Goal: Task Accomplishment & Management: Use online tool/utility

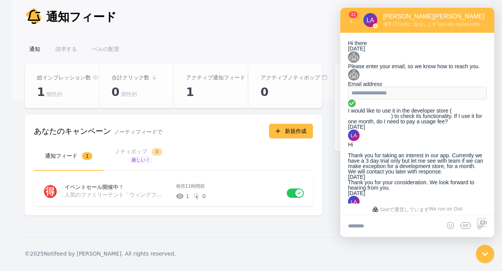
scroll to position [1334, 0]
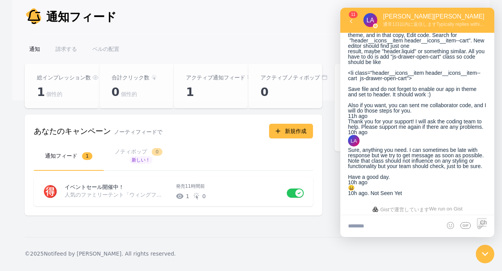
click at [480, 255] on div at bounding box center [485, 253] width 25 height 25
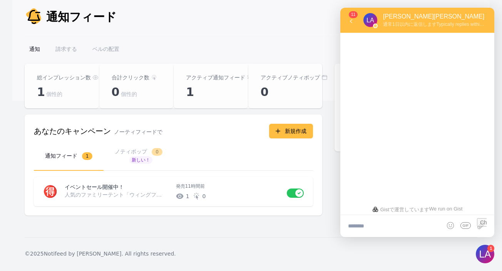
scroll to position [0, 0]
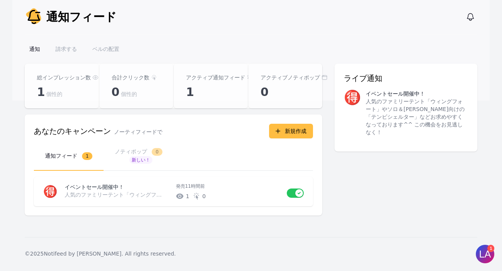
drag, startPoint x: 71, startPoint y: 83, endPoint x: 71, endPoint y: 87, distance: 4.3
drag, startPoint x: 71, startPoint y: 87, endPoint x: 421, endPoint y: 259, distance: 389.6
click at [420, 261] on div "通知 通知フィード 通知を表示 メインメニューを開く 通知 請求する ベルの配置 通知フィードダッシュボード 総インプレッション数 1 個性的 合計クリック数…" at bounding box center [251, 135] width 502 height 271
click at [387, 228] on main "通知フィードダッシュボード 総インプレッション数 1 個性的 合計クリック数 0 個性的 アクティブ通知フィード 1 アクティブノティポップ 0 あなたのキャ…" at bounding box center [251, 150] width 478 height 173
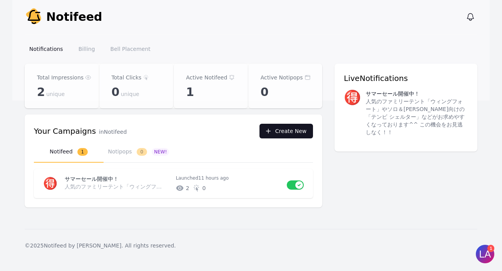
click at [294, 134] on button "Create New" at bounding box center [287, 131] width 54 height 15
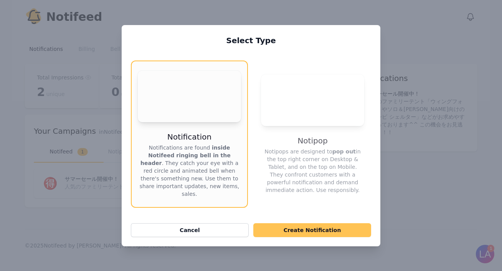
click at [325, 235] on button "Create Notification" at bounding box center [312, 230] width 118 height 14
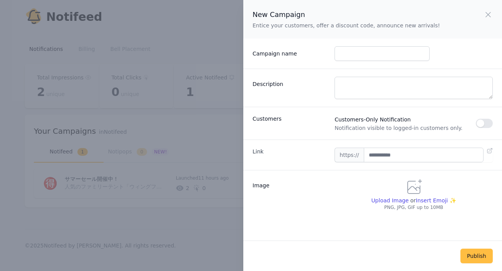
click at [476, 122] on button "button" at bounding box center [484, 123] width 17 height 9
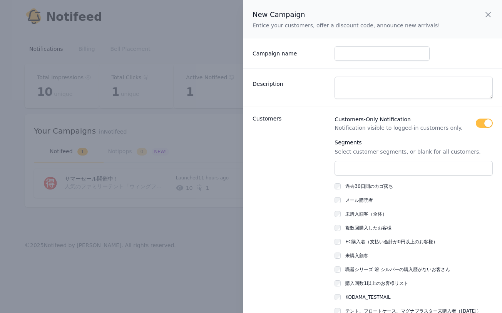
click at [486, 16] on icon "button" at bounding box center [488, 14] width 9 height 9
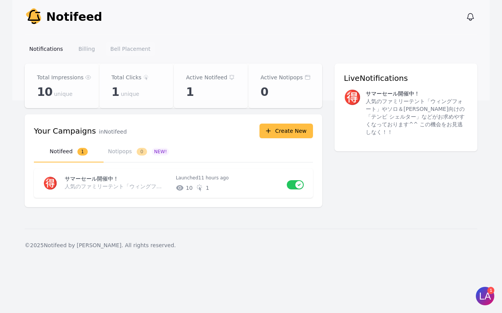
click at [129, 51] on link "Bell Placement" at bounding box center [130, 49] width 49 height 14
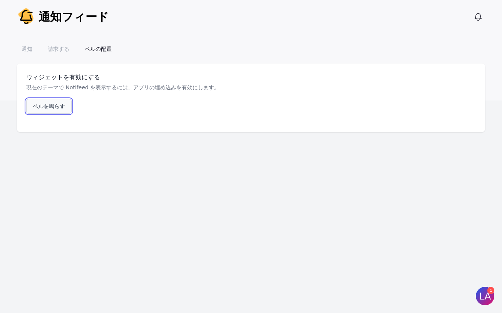
click at [61, 107] on link "ベルを鳴らす" at bounding box center [48, 106] width 45 height 15
click at [487, 298] on img at bounding box center [485, 296] width 23 height 23
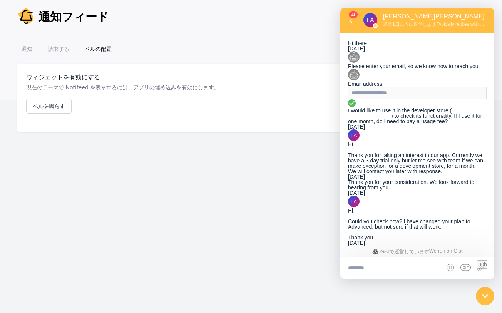
scroll to position [1292, 0]
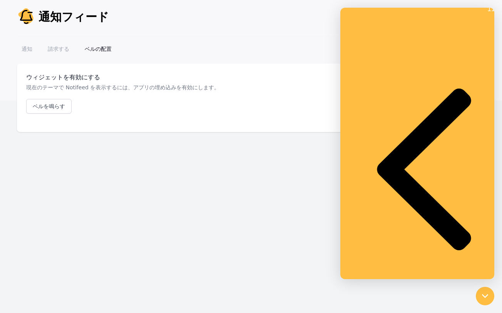
paste textarea "**********"
type textarea "**********"
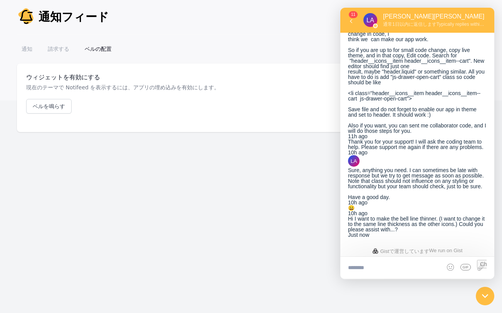
scroll to position [1359, 0]
click at [479, 265] on input "file" at bounding box center [480, 268] width 13 height 22
type input "**********"
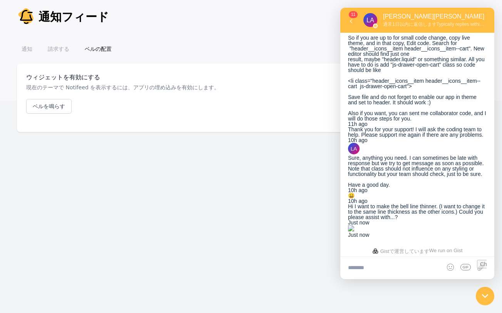
scroll to position [1392, 0]
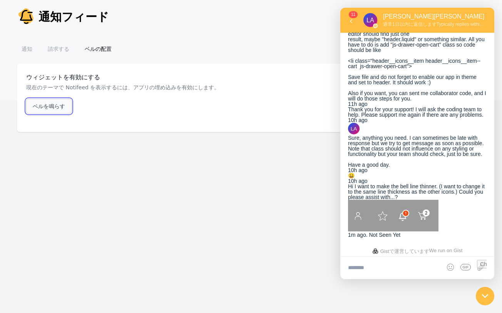
click at [45, 107] on font "ベルを鳴らす" at bounding box center [49, 106] width 32 height 6
